Goal: Transaction & Acquisition: Purchase product/service

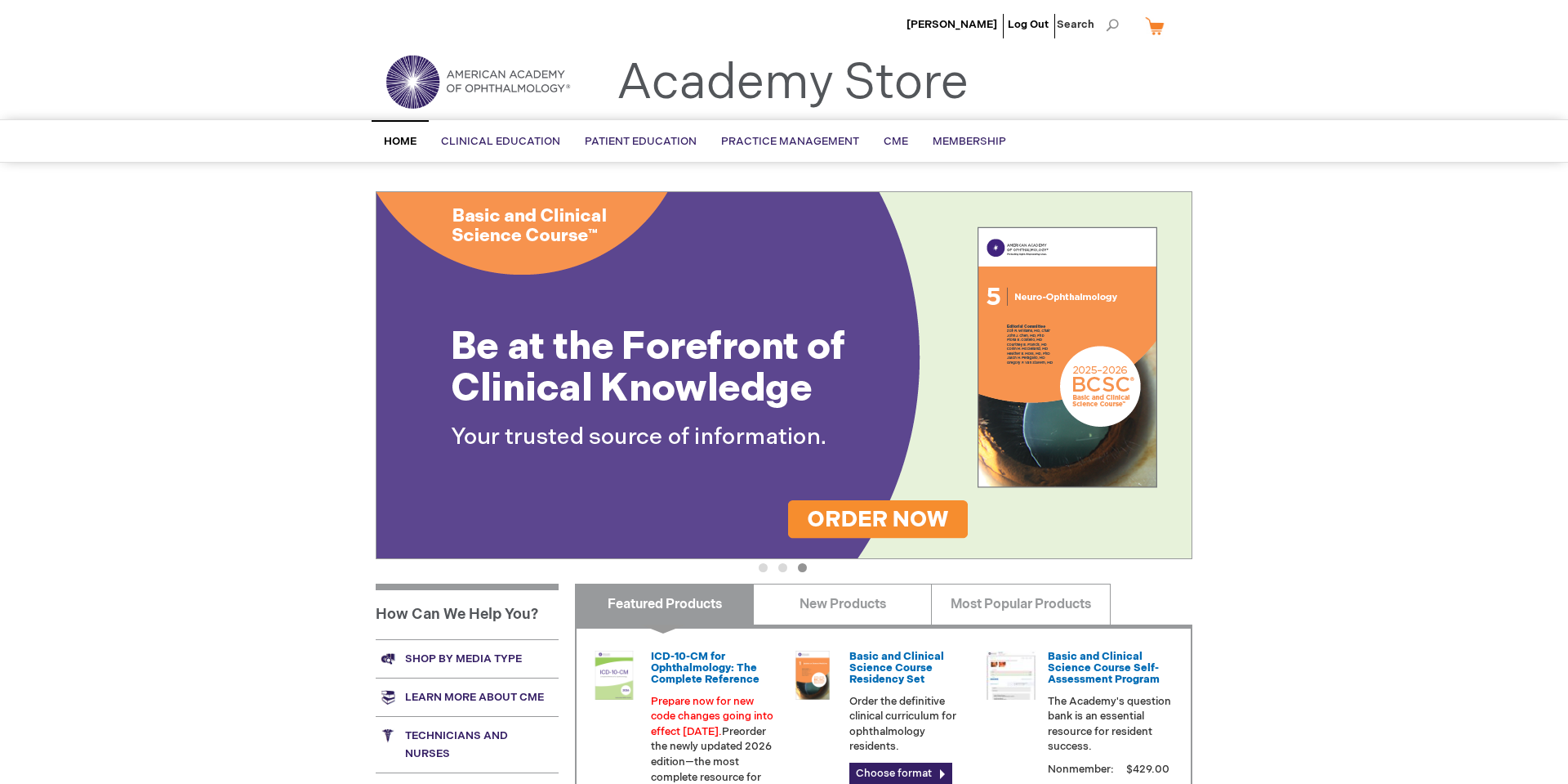
click at [1187, 166] on div "Alfred Paul Log Out Search My Cart CLOSE RECENTLY ADDED ITEM(S) Close There are…" at bounding box center [784, 583] width 1568 height 1165
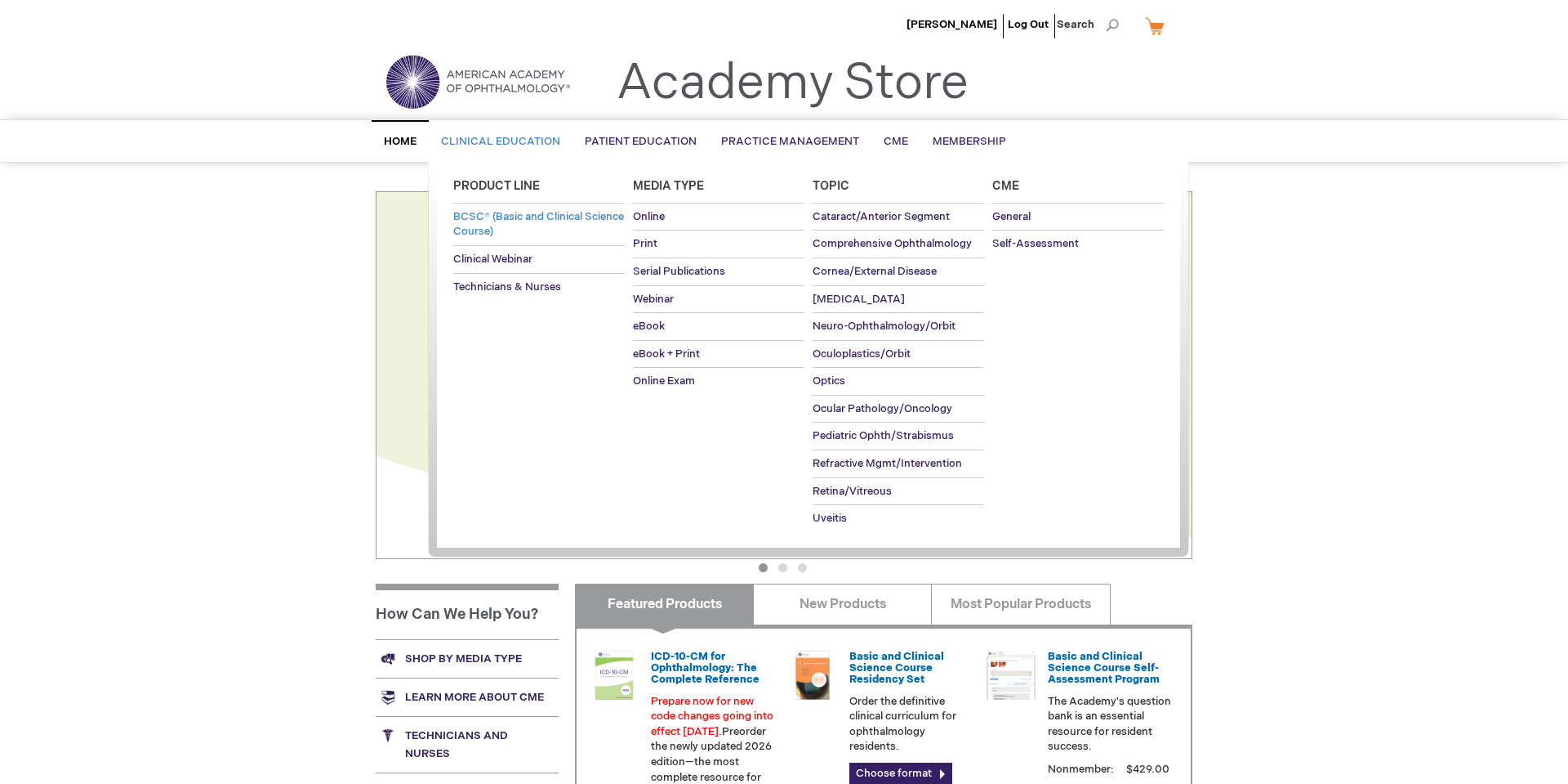
click at [501, 218] on span "BCSC® (Basic and Clinical Science Course)" at bounding box center [538, 225] width 170 height 29
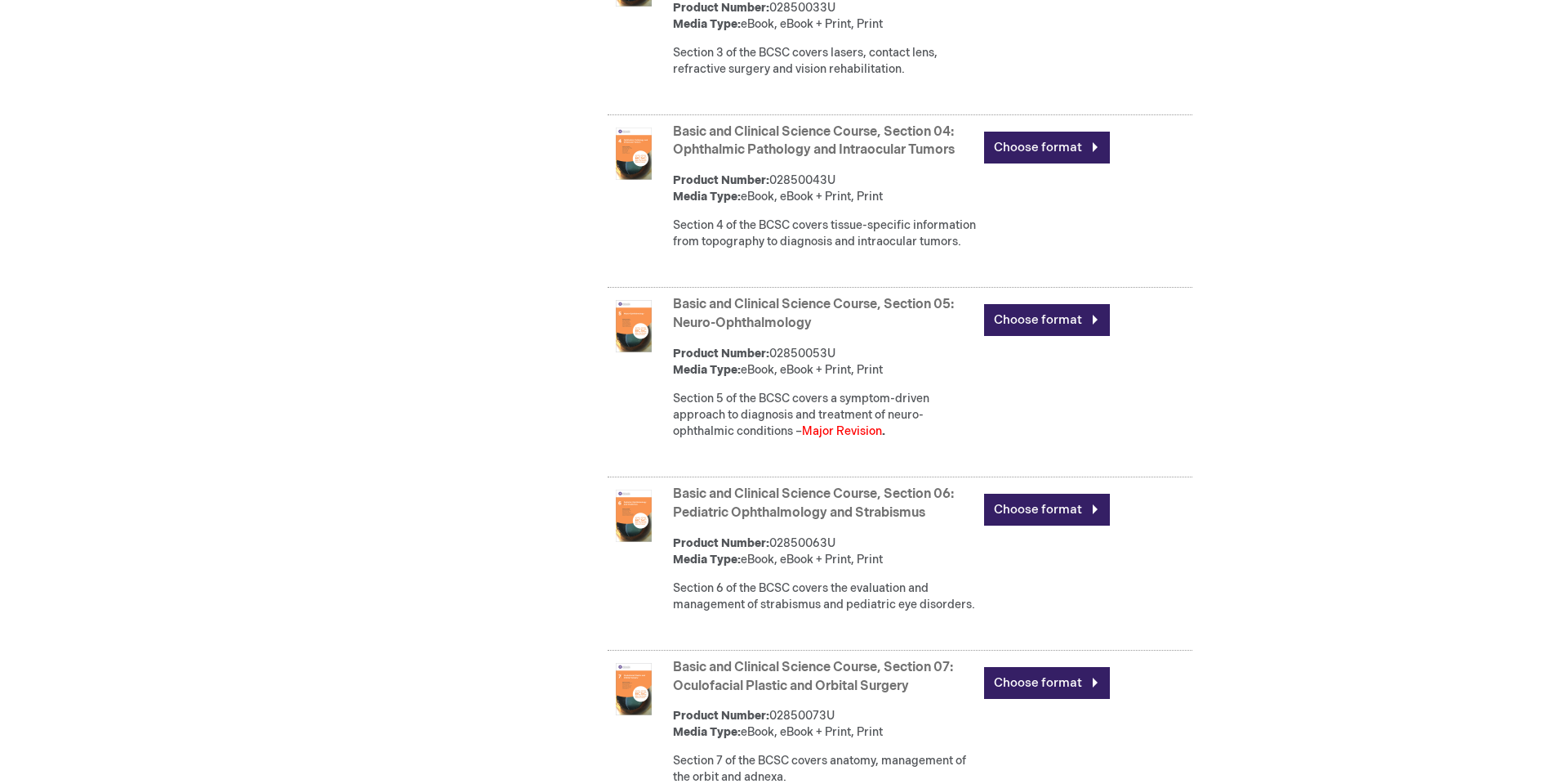
scroll to position [1251, 0]
click at [791, 332] on link "Basic and Clinical Science Course, Section 05: Neuro-Ophthalmology" at bounding box center [814, 314] width 281 height 34
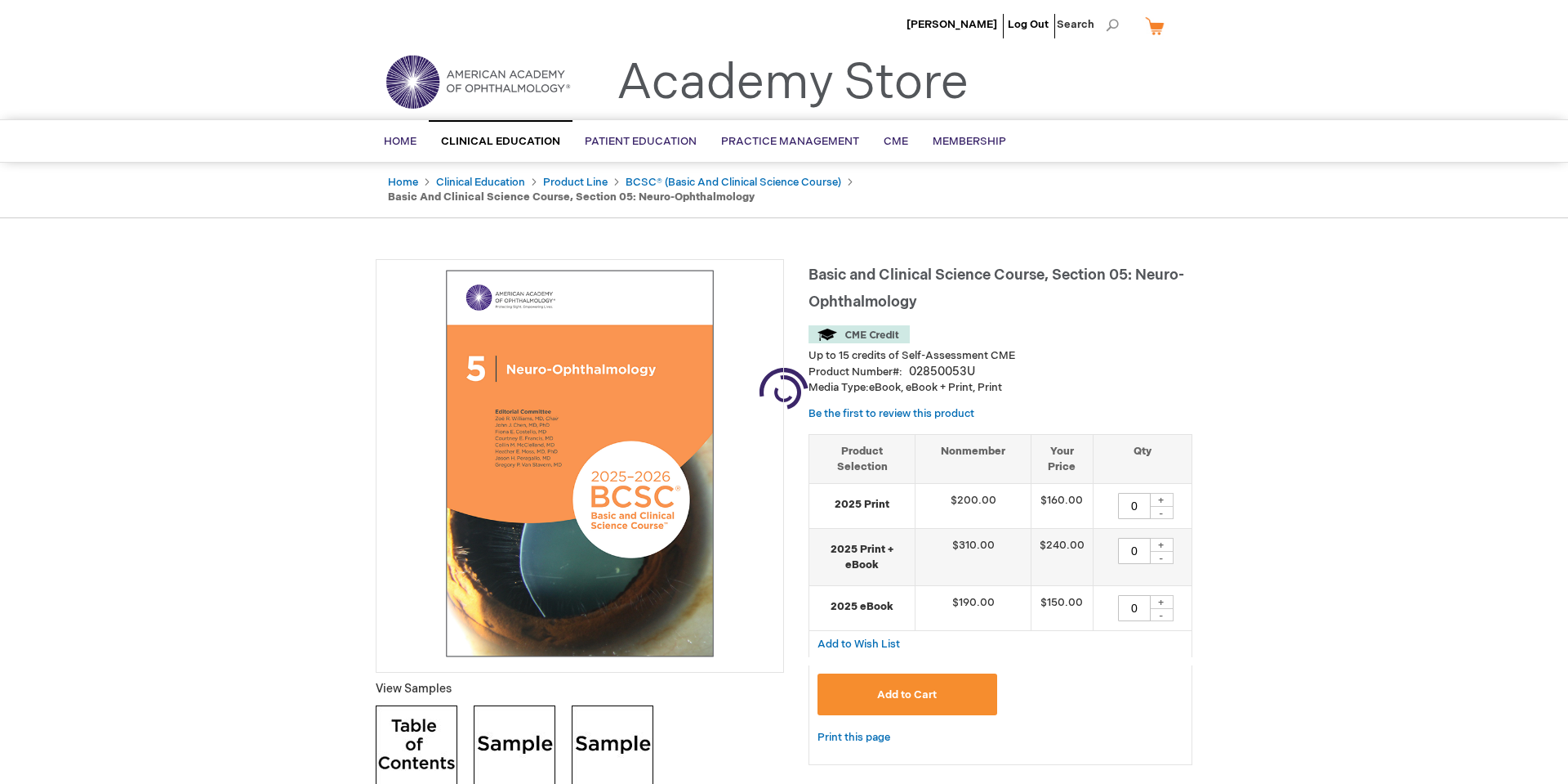
type input "0"
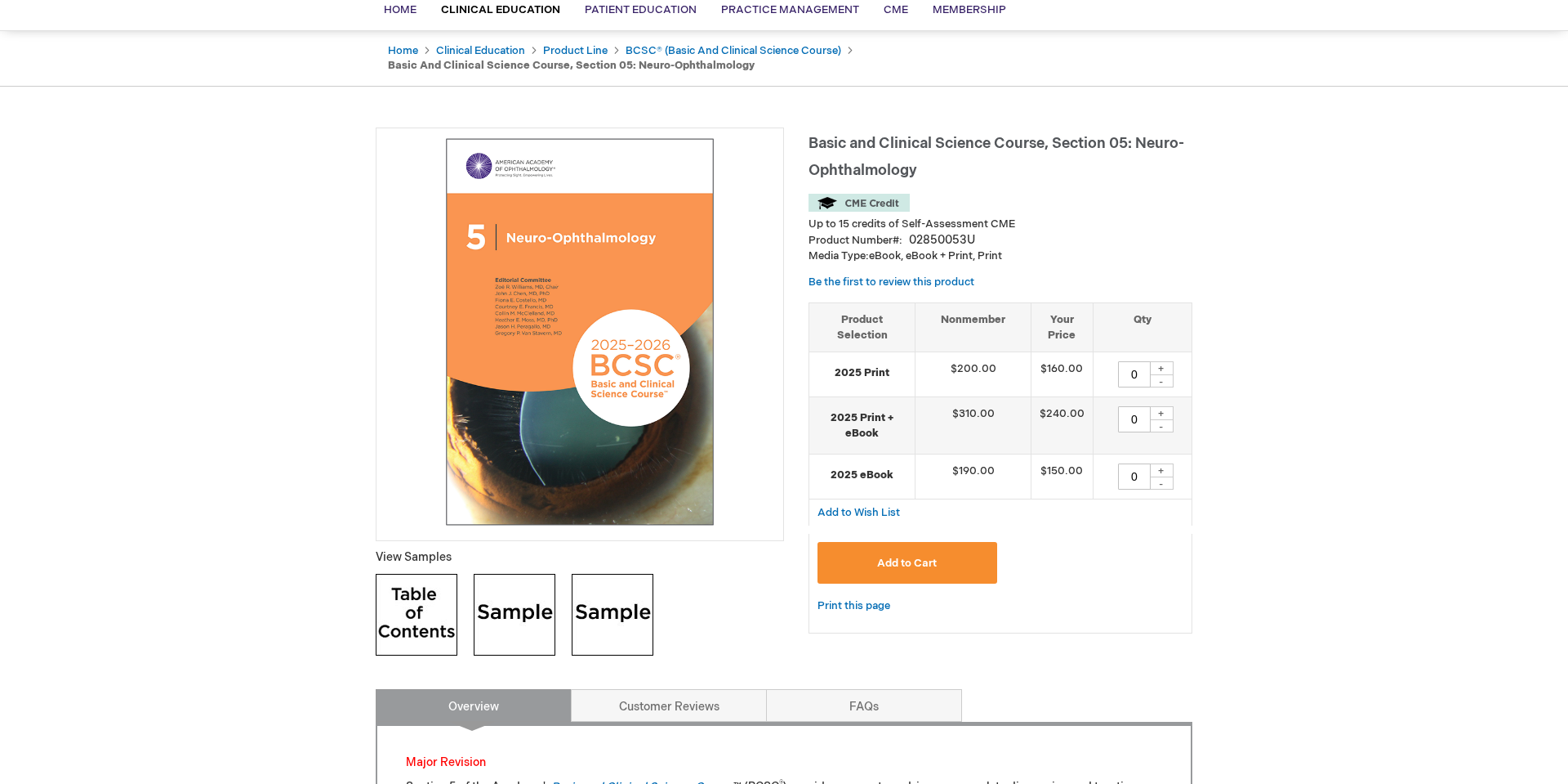
scroll to position [112, 0]
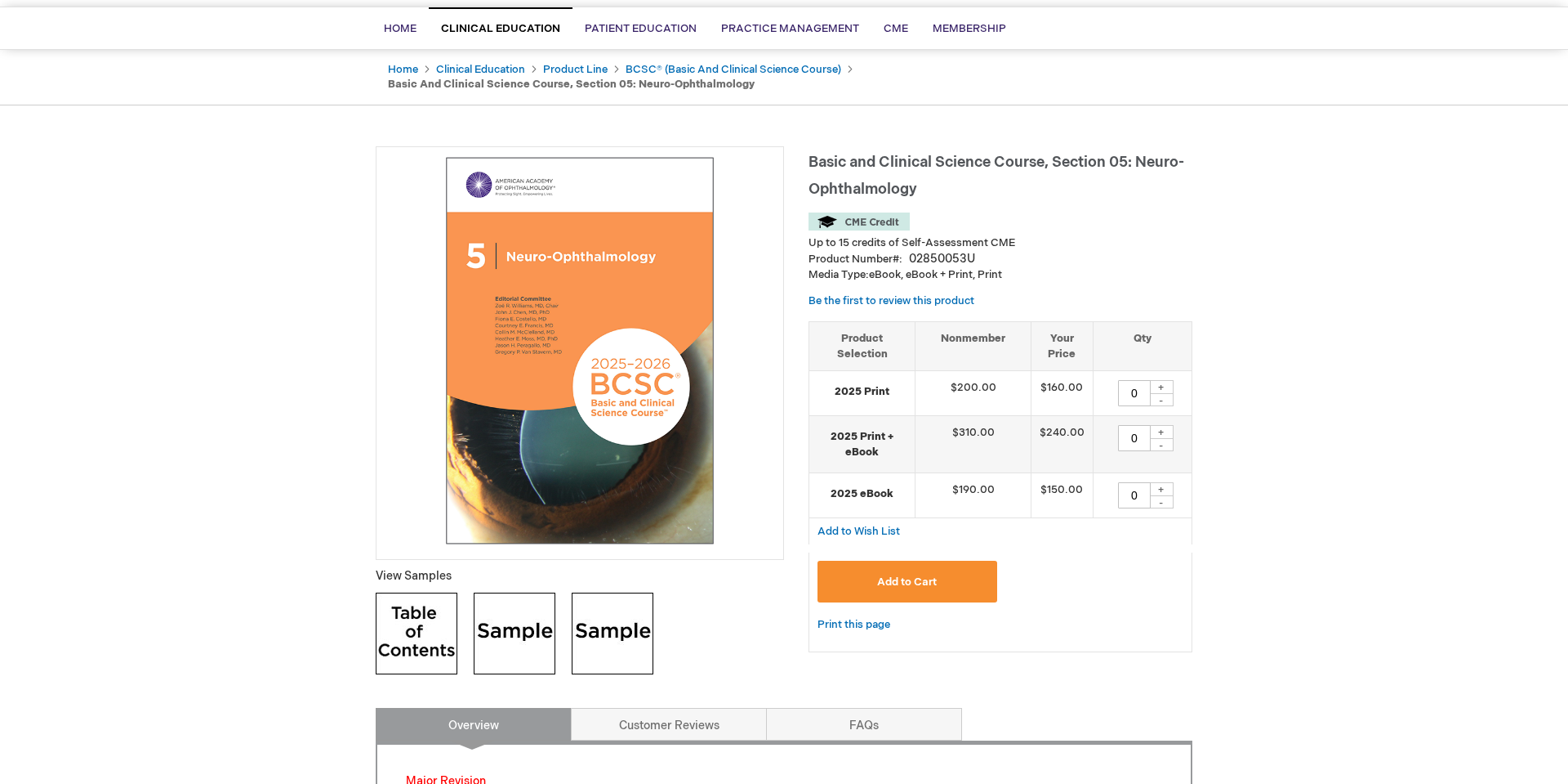
click at [1166, 490] on div "+" at bounding box center [1161, 489] width 24 height 14
type input "1"
click at [888, 579] on span "Add to Cart" at bounding box center [907, 582] width 60 height 14
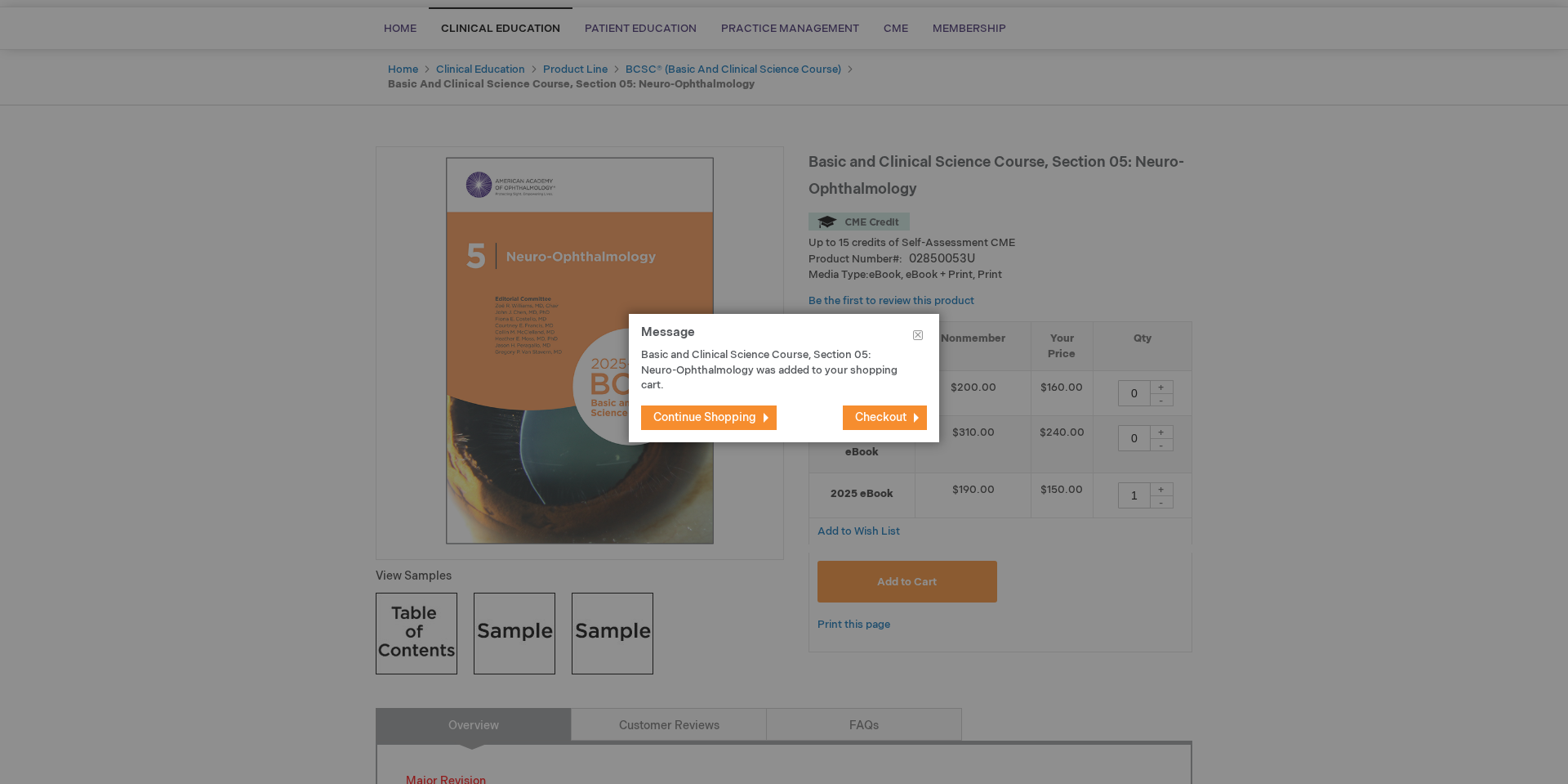
click at [874, 411] on span "Checkout" at bounding box center [880, 417] width 51 height 14
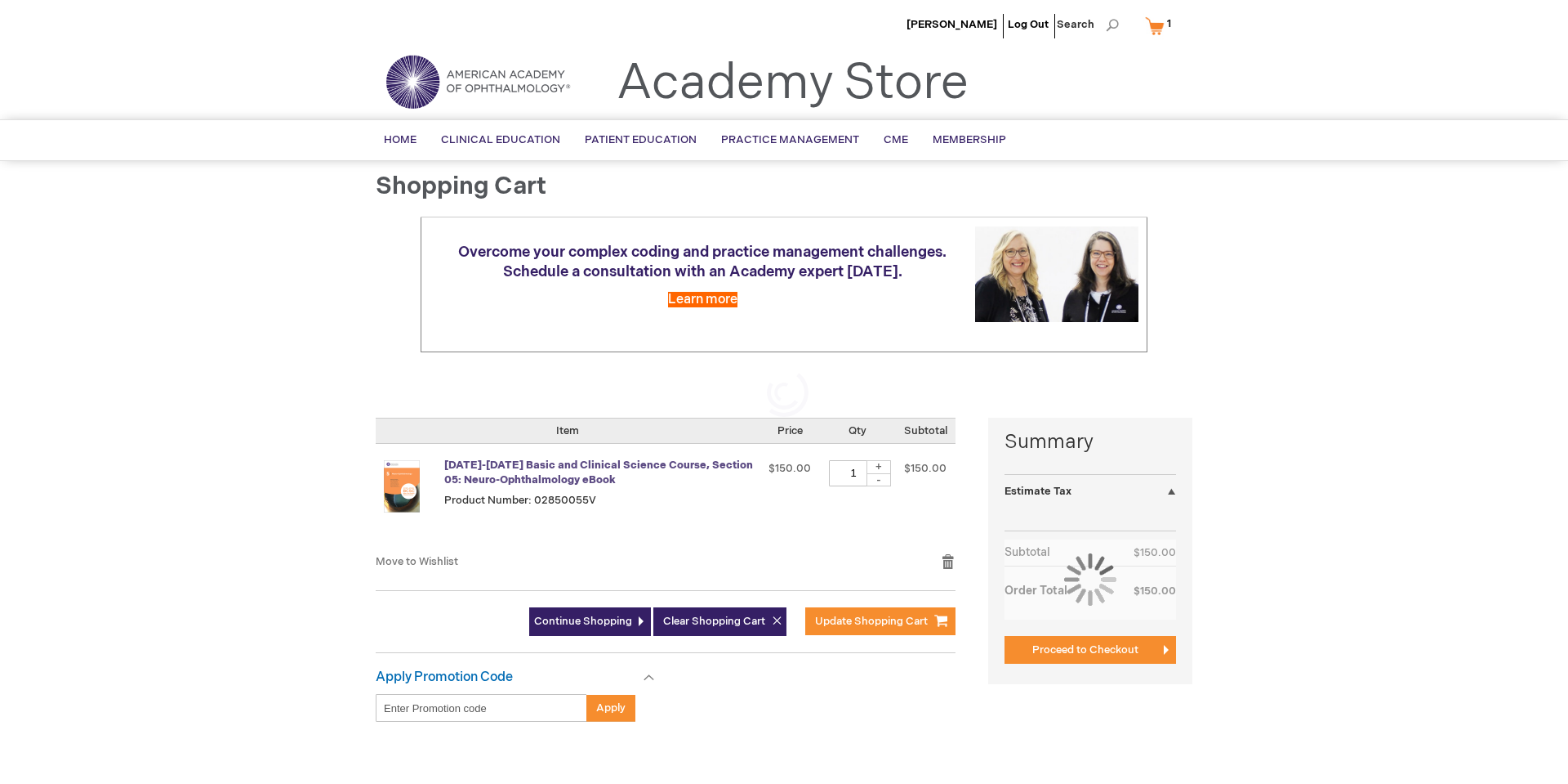
select select "US"
select select "53"
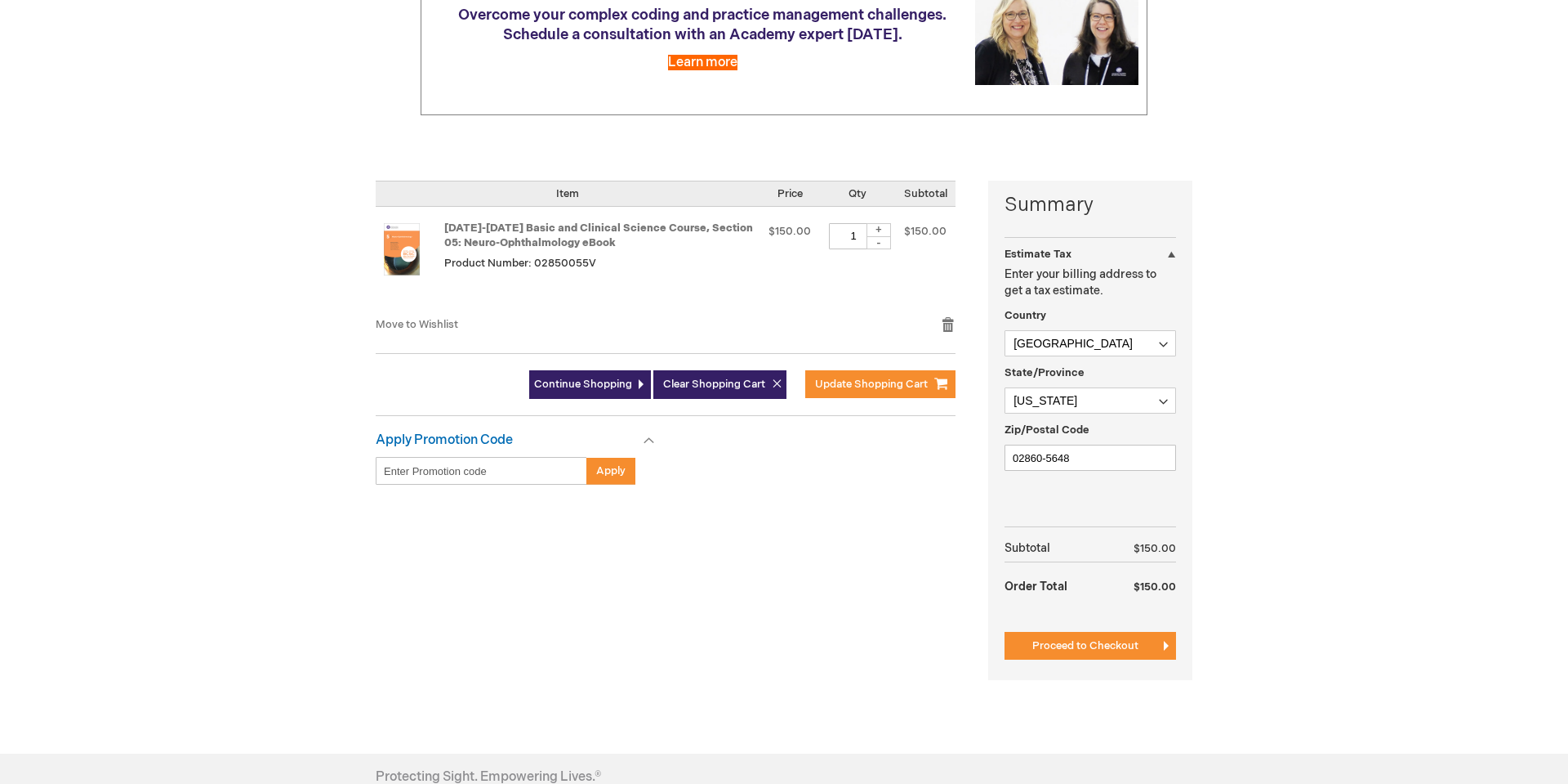
scroll to position [238, 0]
click at [1116, 648] on span "Proceed to Checkout" at bounding box center [1085, 645] width 106 height 14
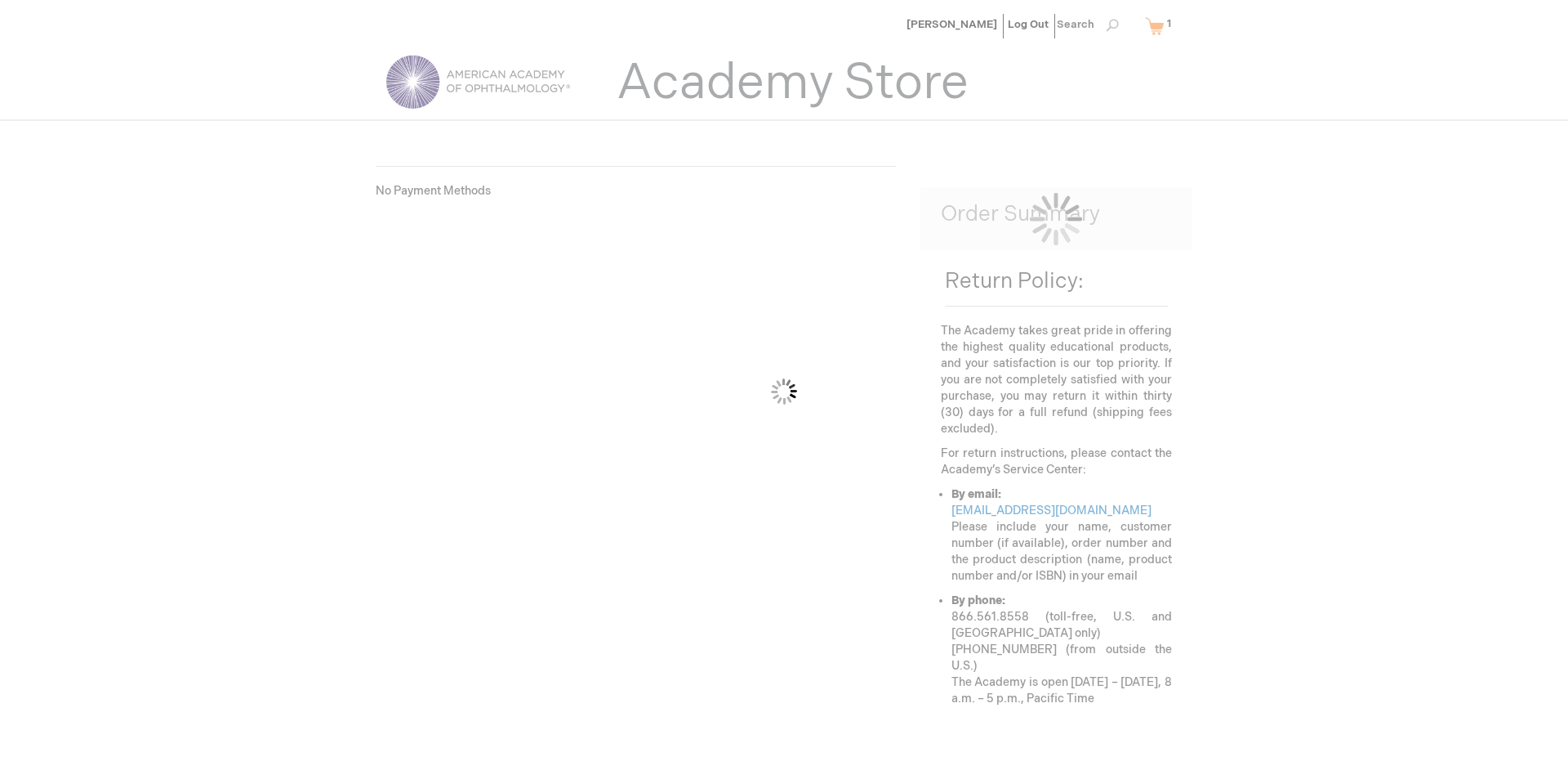
scroll to position [107, 0]
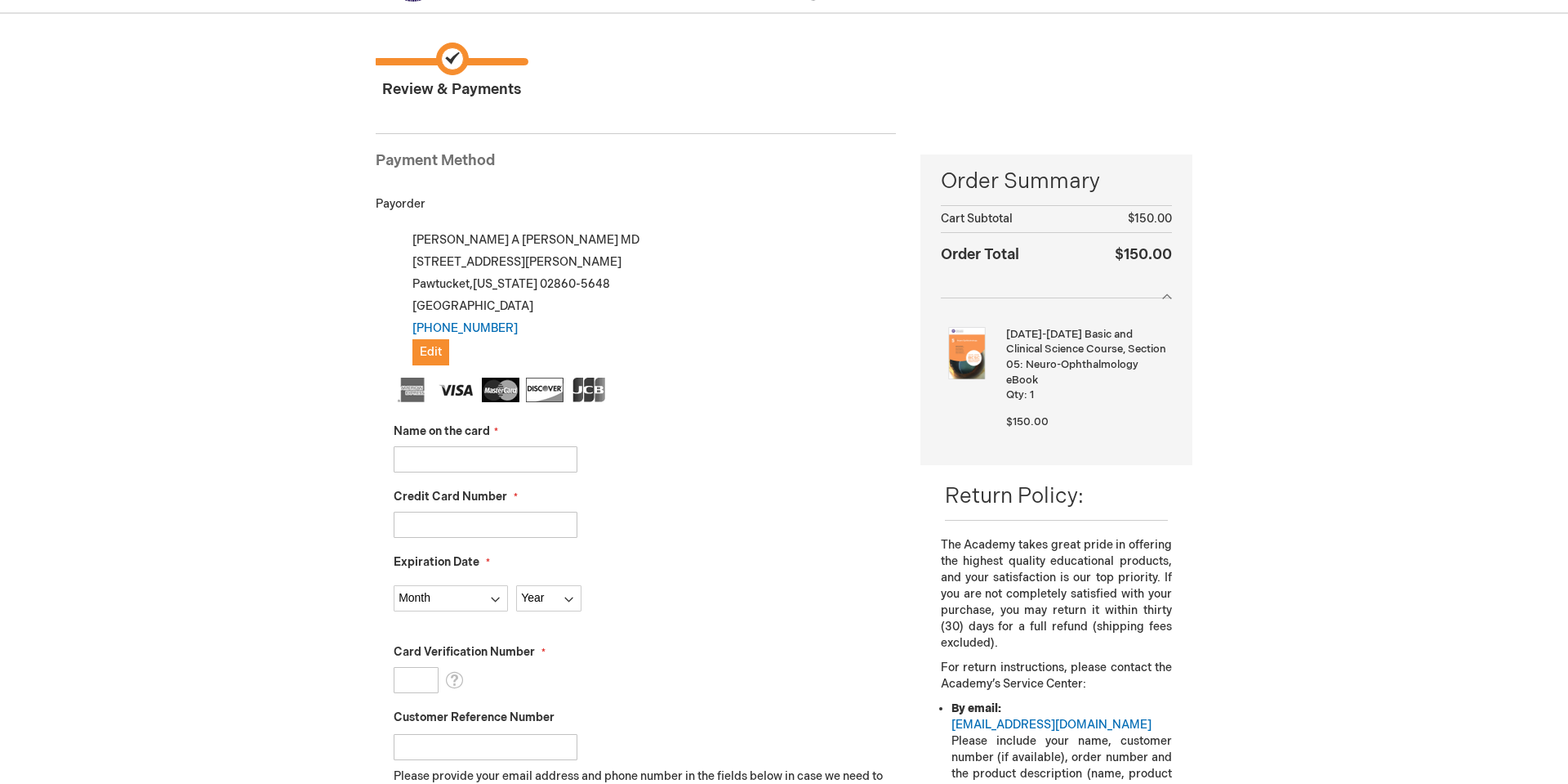
click at [554, 464] on input "Name on the card" at bounding box center [486, 459] width 184 height 26
type input "[PERSON_NAME]"
type input "[CREDIT_CARD_NUMBER]"
select select "8"
select select "2030"
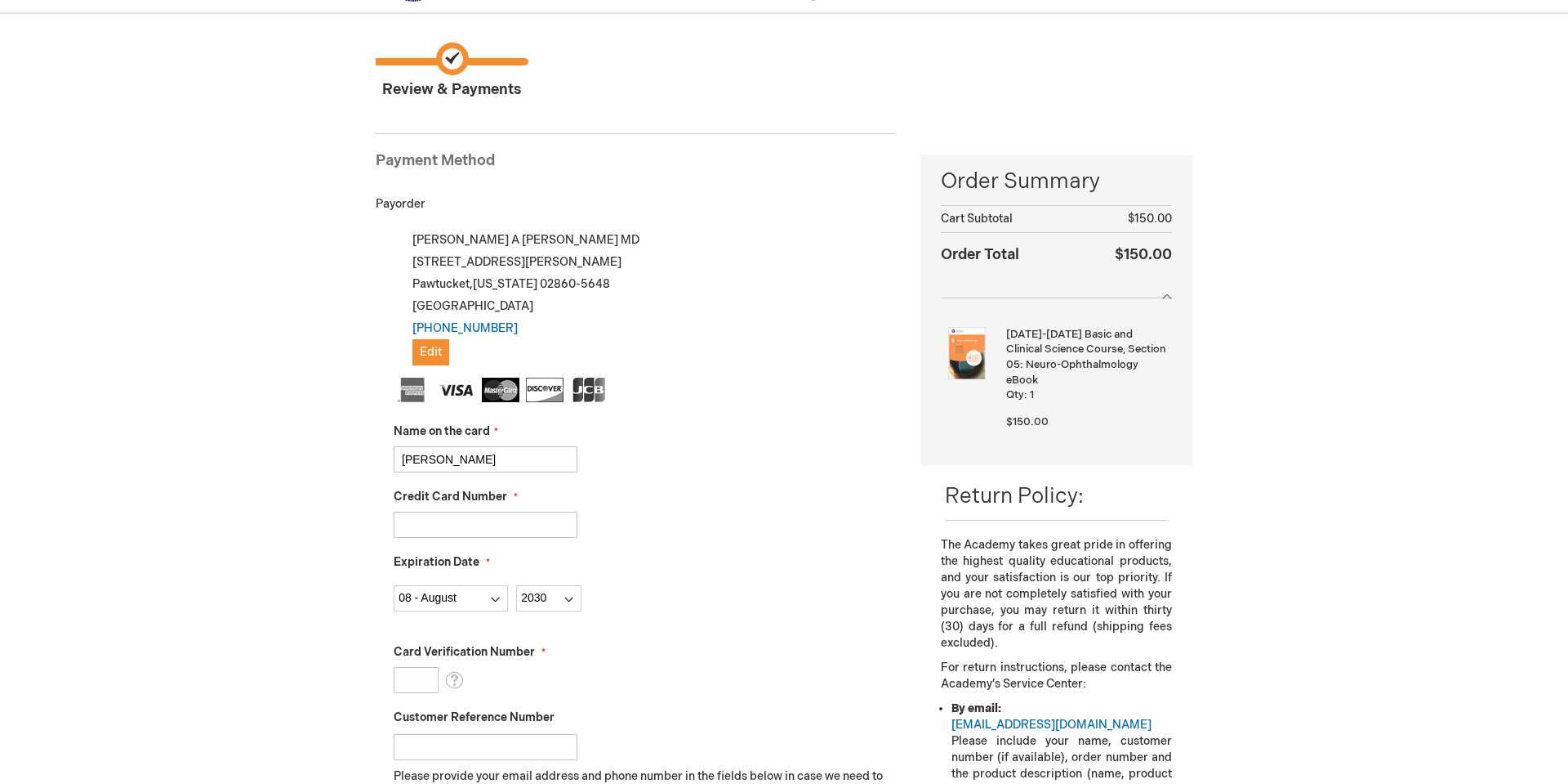
type input "488"
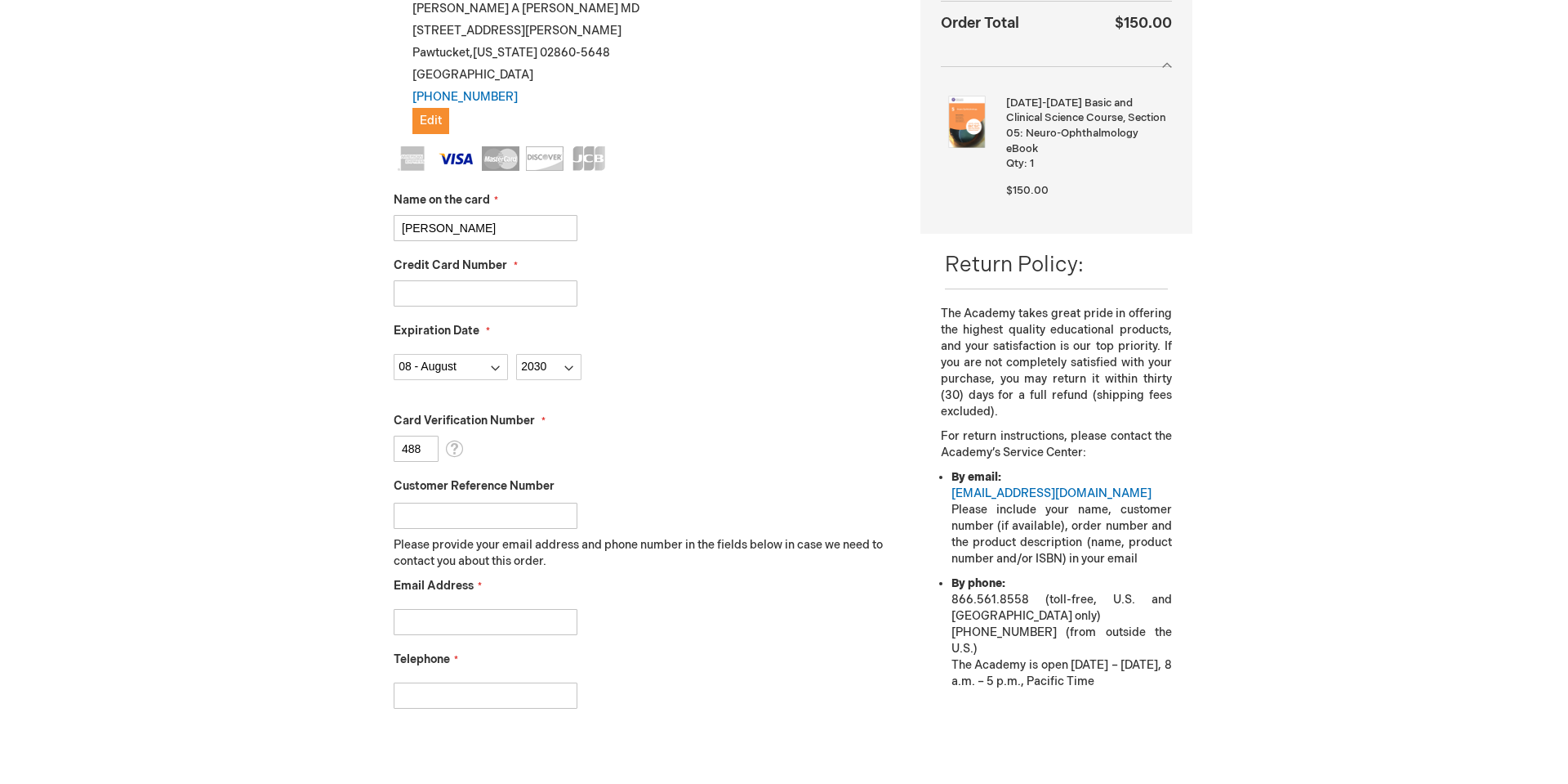
scroll to position [339, 0]
click at [521, 621] on input "Email Address" at bounding box center [486, 620] width 184 height 26
type input "[EMAIL_ADDRESS][DOMAIN_NAME]"
click at [506, 699] on input "Telephone" at bounding box center [486, 694] width 184 height 26
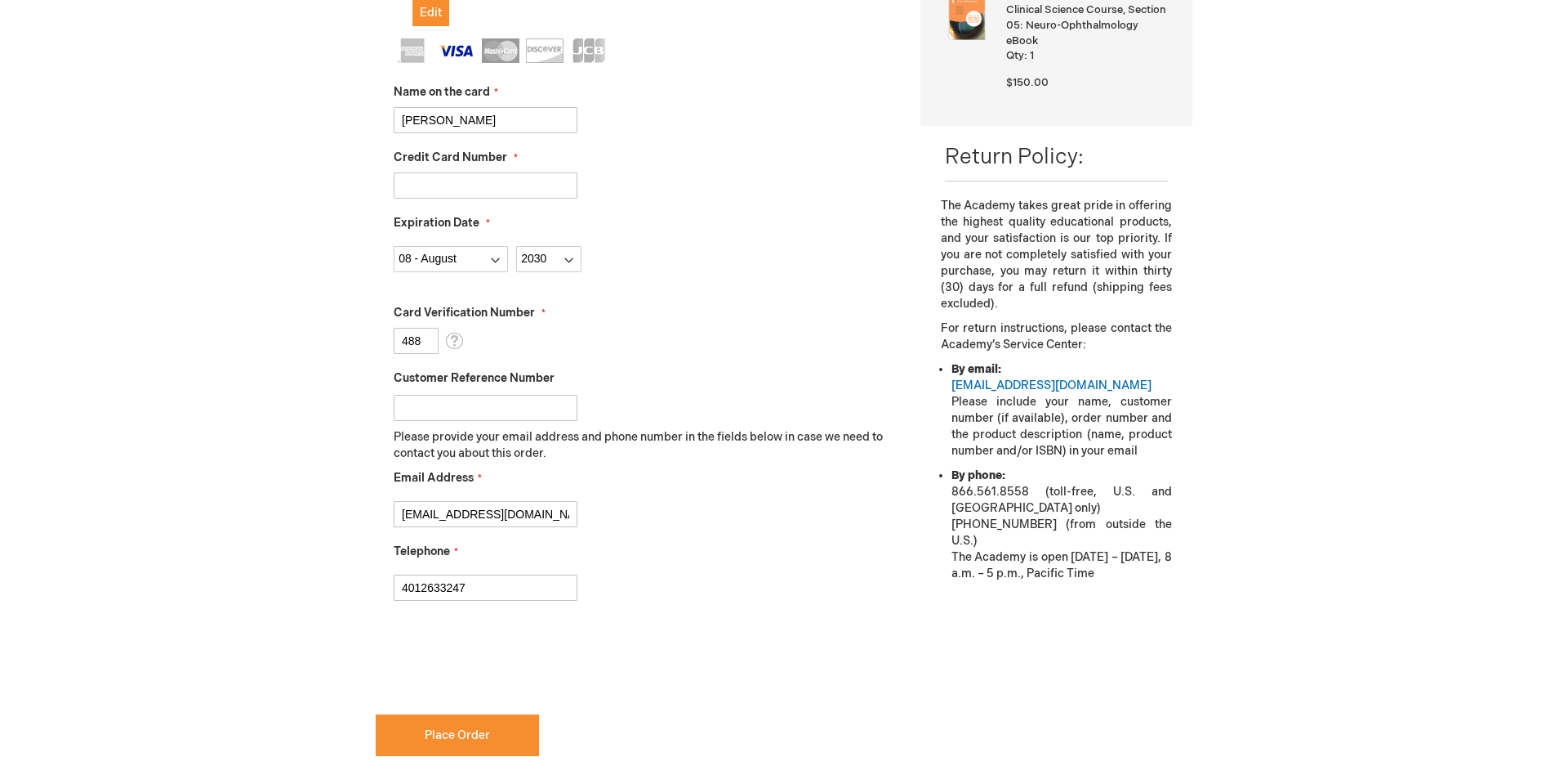
scroll to position [450, 0]
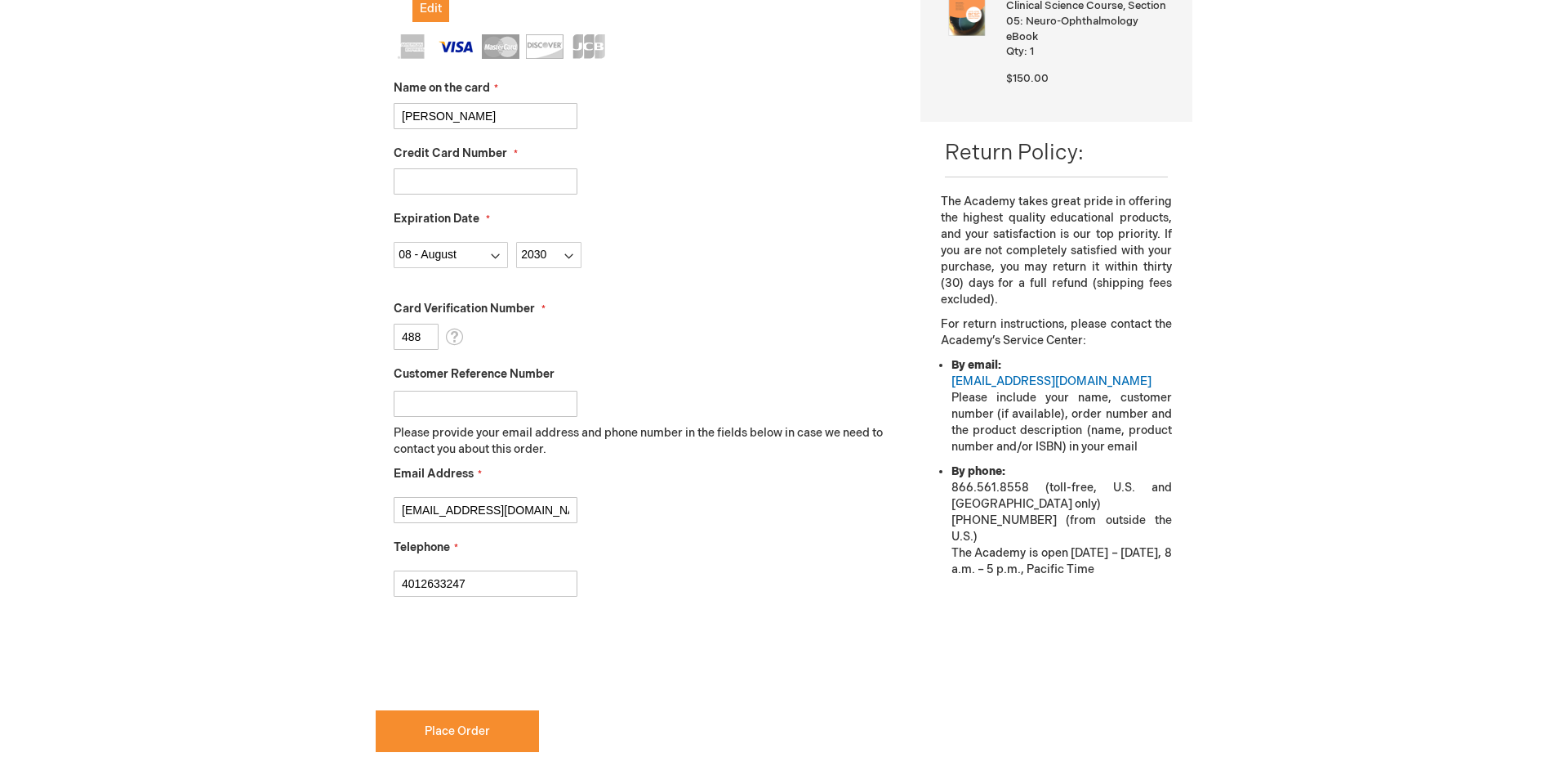
type input "4012633247"
checkbox input "true"
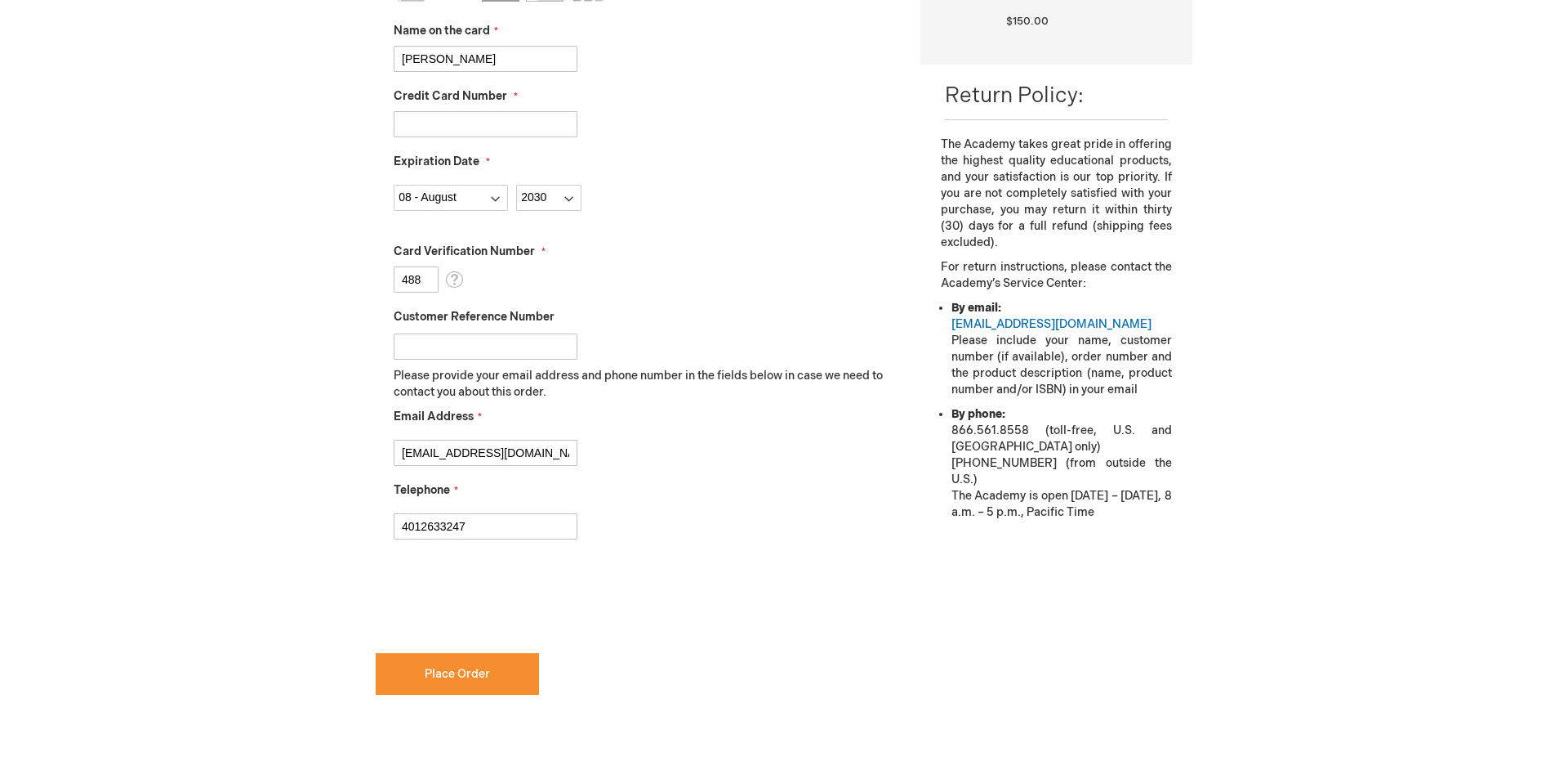
scroll to position [509, 0]
click at [443, 674] on span "Place Order" at bounding box center [458, 672] width 66 height 14
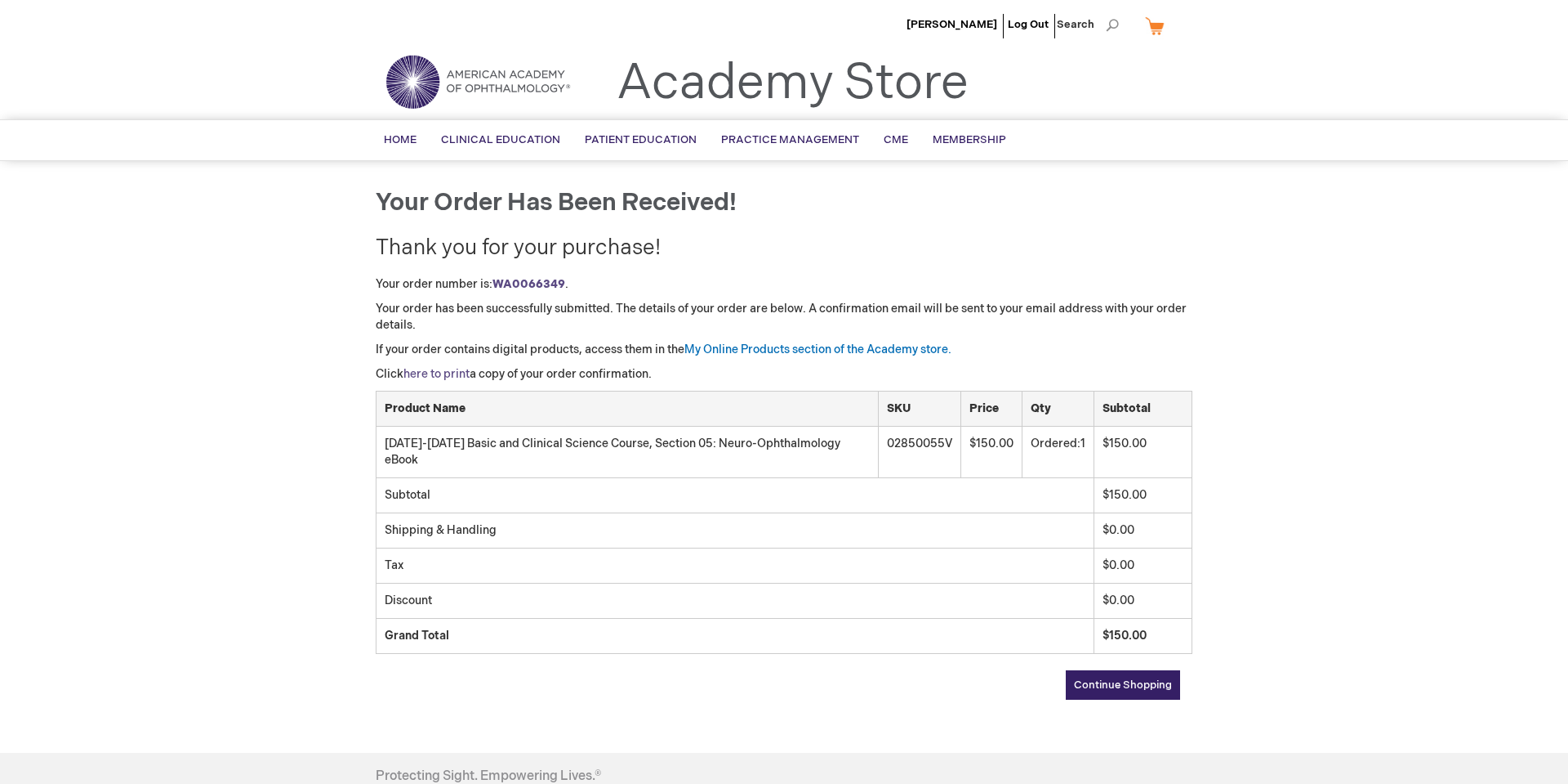
click at [459, 371] on link "here to print" at bounding box center [436, 374] width 66 height 14
